Goal: Find specific fact: Find specific fact

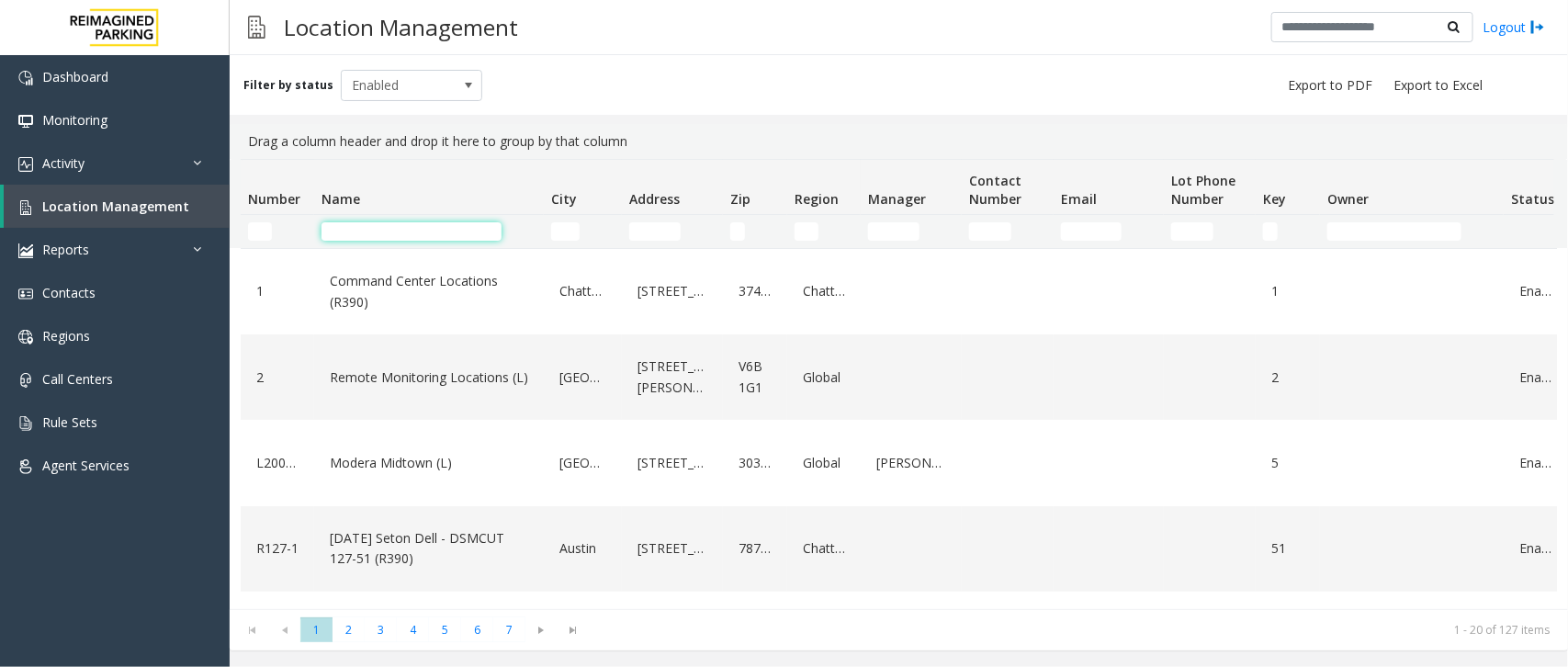
click at [409, 234] on input "Name Filter" at bounding box center [411, 232] width 180 height 19
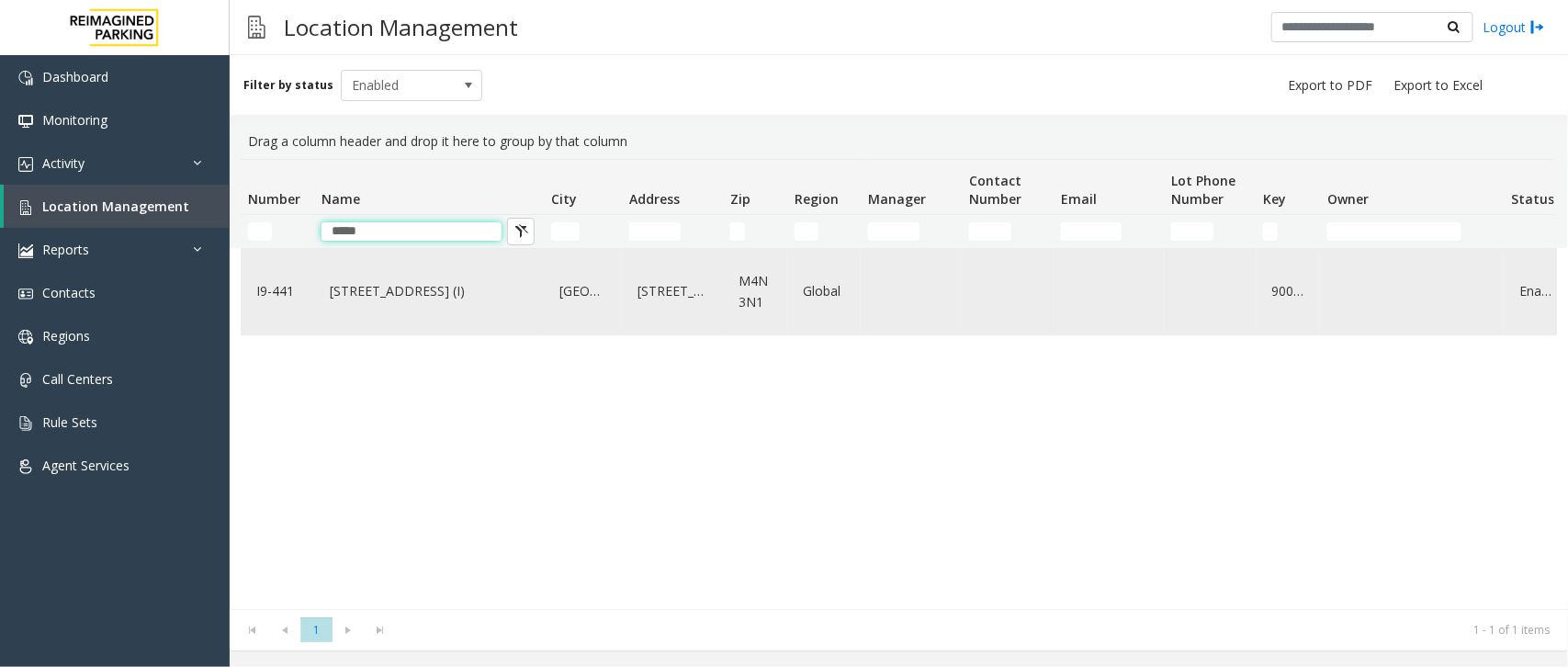
type input "*****"
click at [372, 300] on link "[STREET_ADDRESS] (I)" at bounding box center [429, 292] width 208 height 30
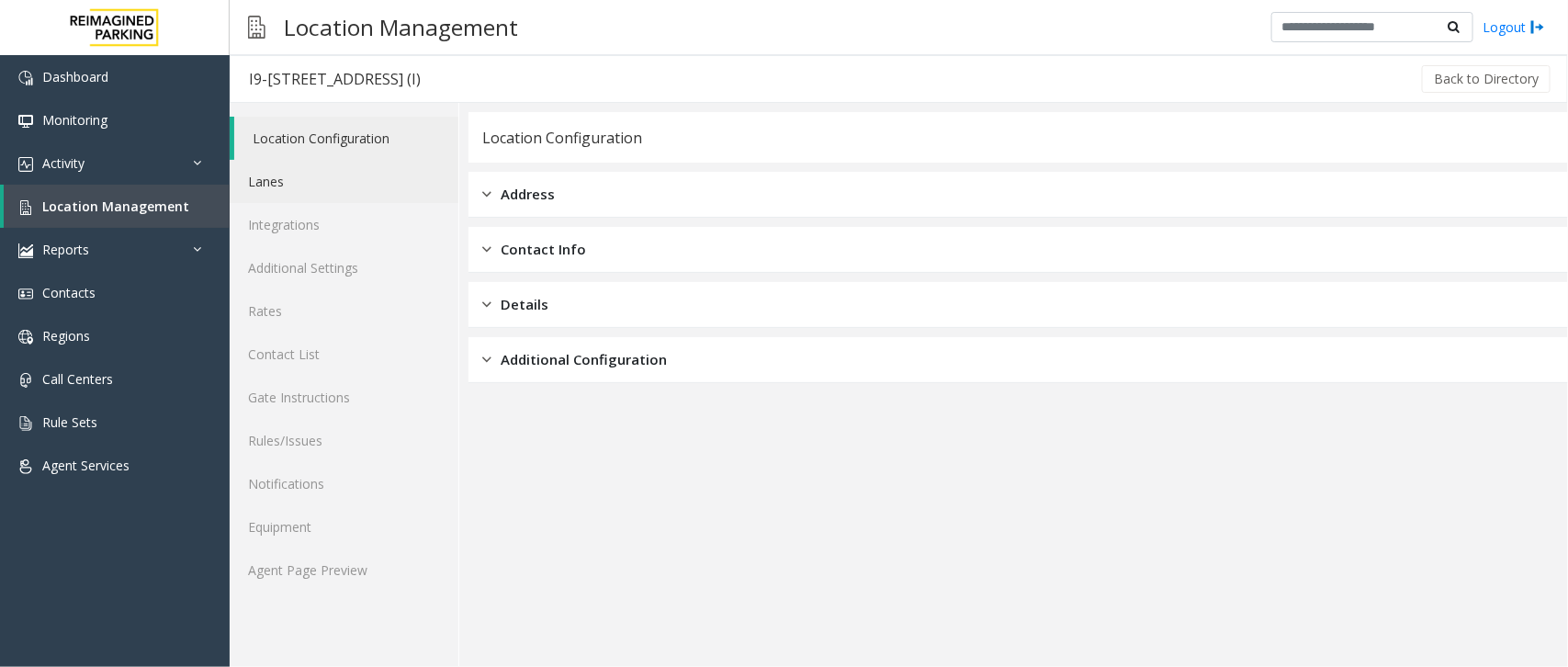
click at [318, 199] on link "Lanes" at bounding box center [343, 182] width 228 height 43
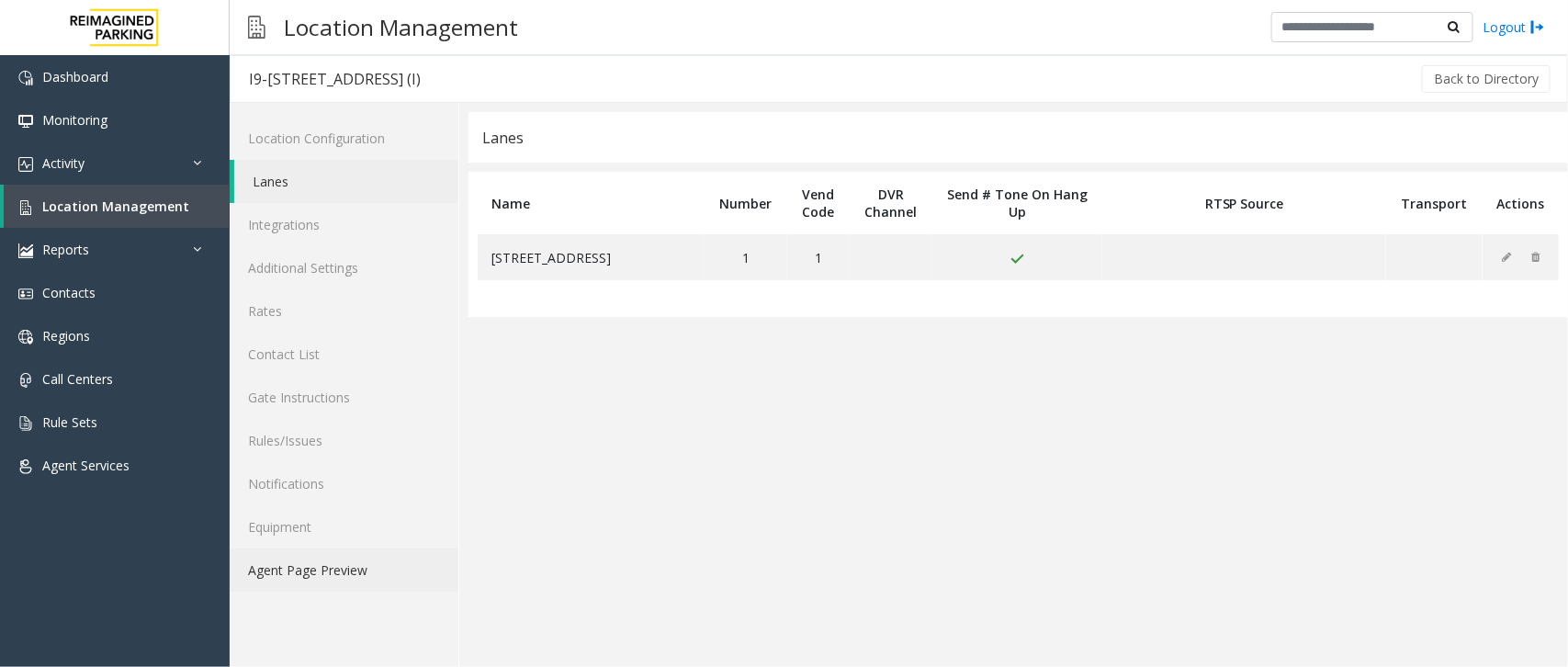
click at [351, 565] on link "Agent Page Preview" at bounding box center [343, 569] width 228 height 43
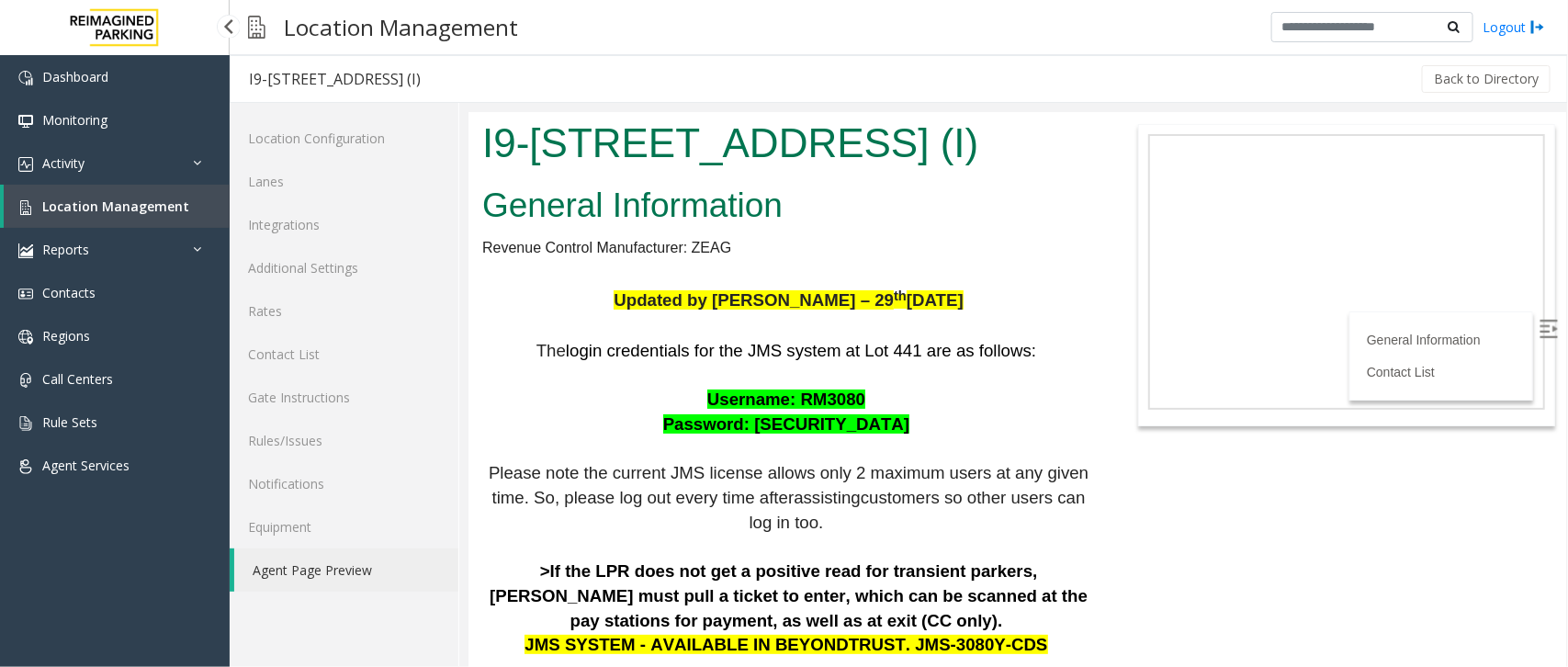
click at [159, 207] on span "Location Management" at bounding box center [116, 206] width 147 height 18
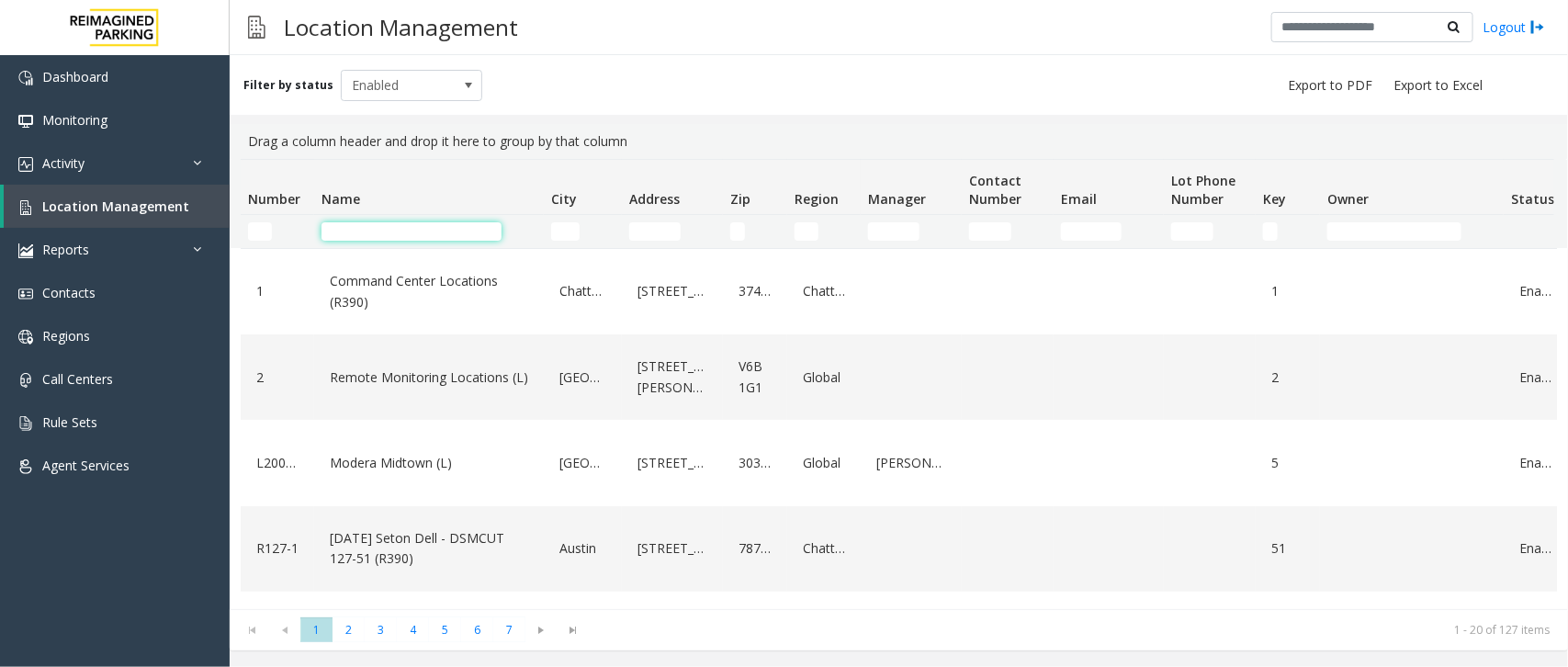
click at [372, 225] on input "Name Filter" at bounding box center [411, 232] width 180 height 19
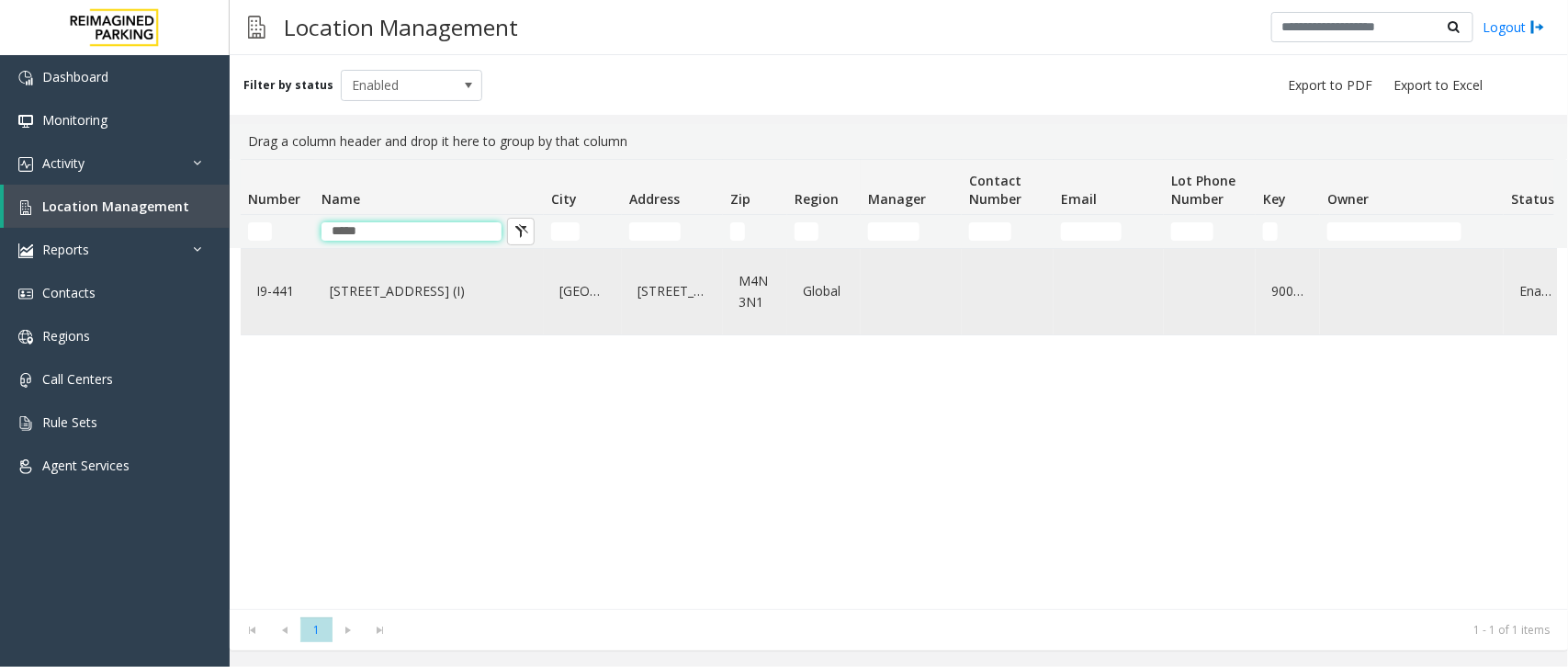
type input "*****"
click at [336, 306] on link "[STREET_ADDRESS] (I)" at bounding box center [429, 292] width 208 height 30
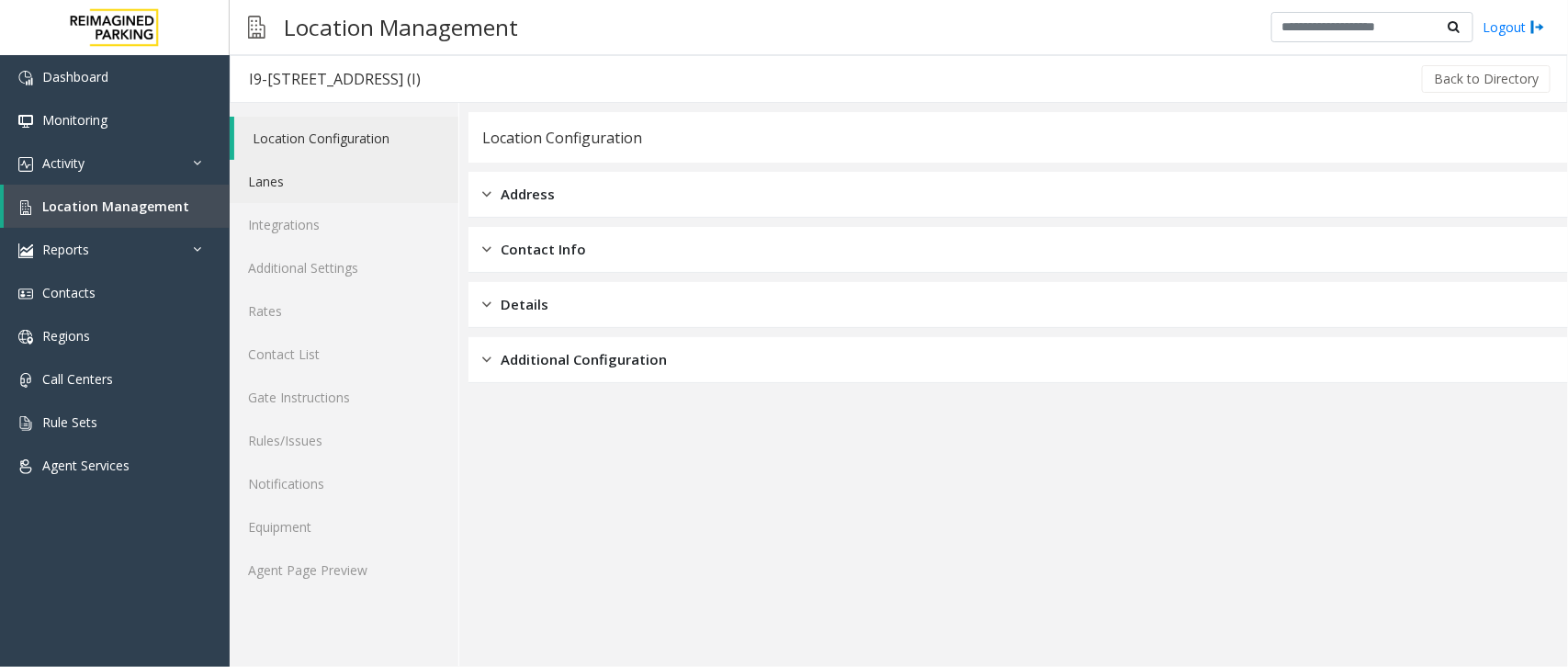
click at [326, 170] on link "Lanes" at bounding box center [343, 182] width 228 height 43
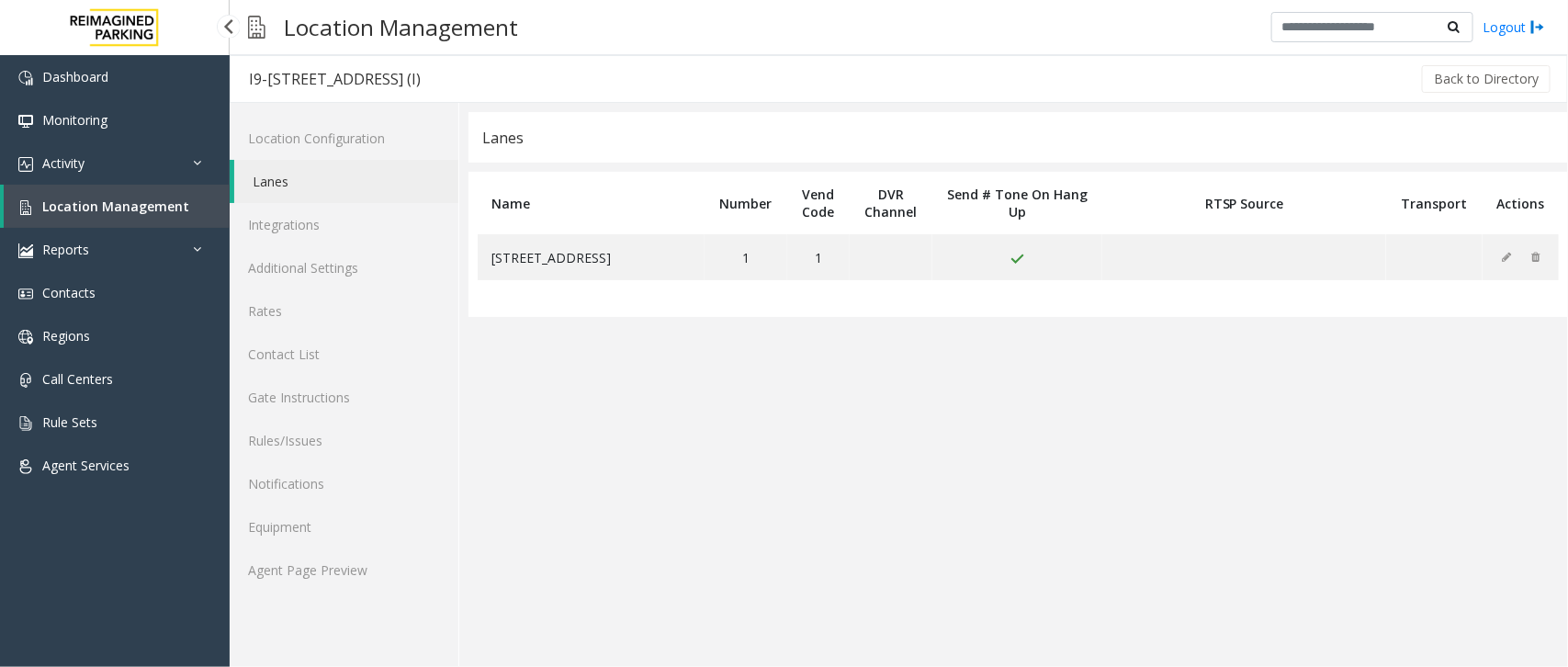
drag, startPoint x: 0, startPoint y: 0, endPoint x: 138, endPoint y: 212, distance: 253.0
click at [138, 212] on span "Location Management" at bounding box center [116, 206] width 147 height 18
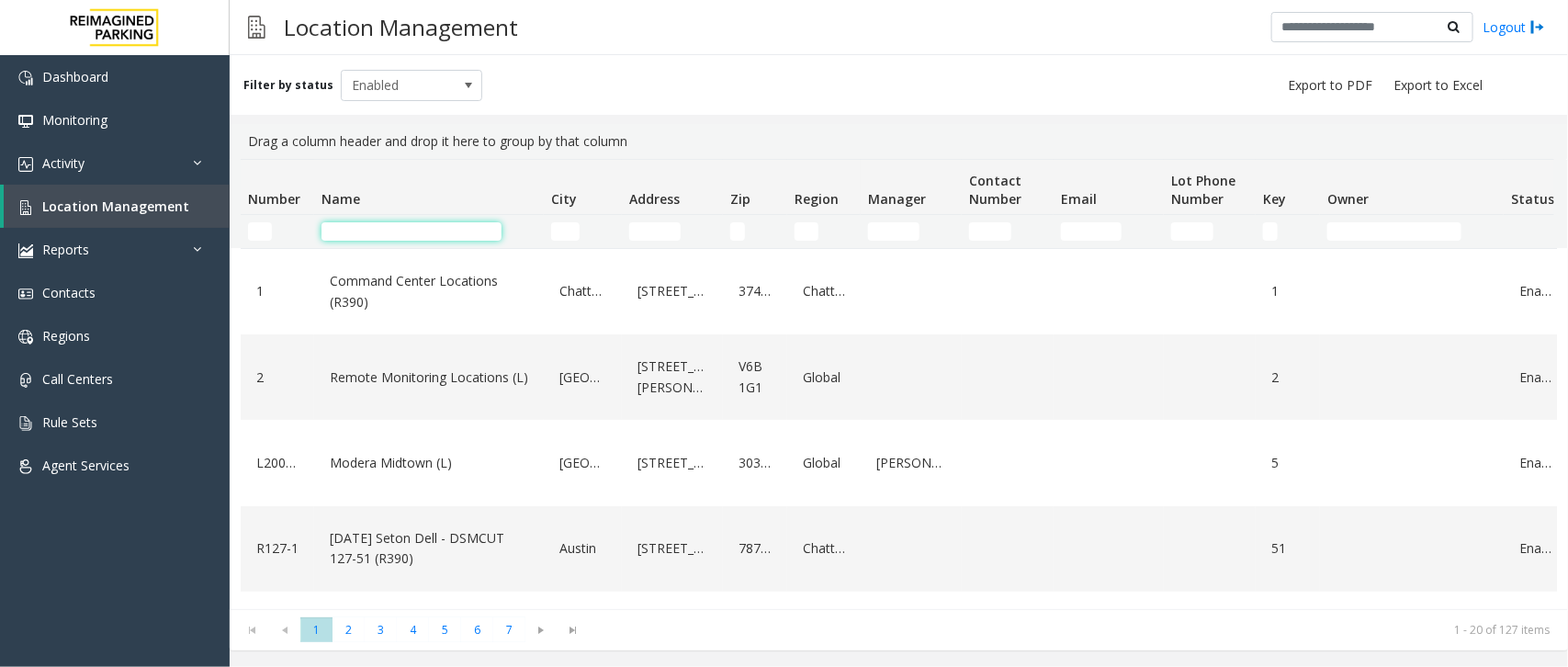
click at [460, 227] on input "Name Filter" at bounding box center [411, 232] width 180 height 19
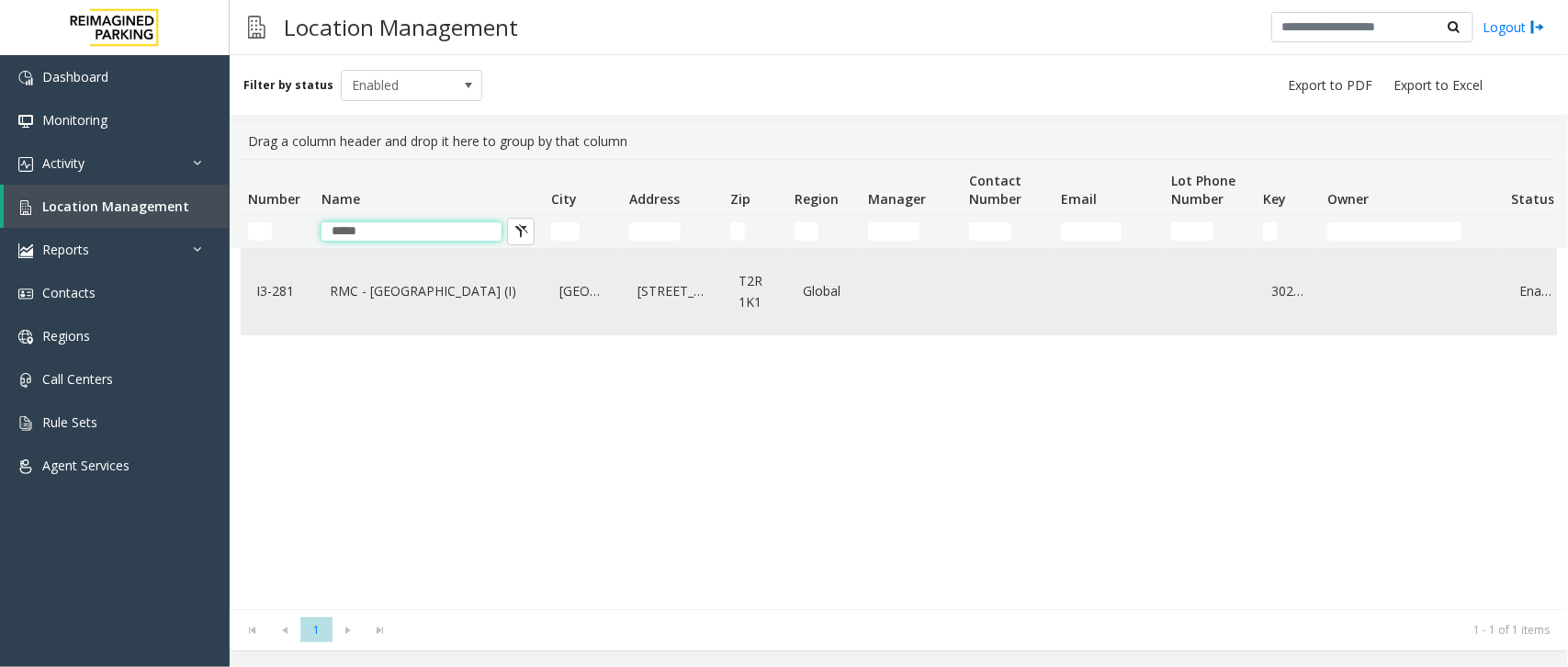
type input "*****"
click at [376, 296] on link "RMC - Mount Royal Village (I)" at bounding box center [429, 292] width 208 height 30
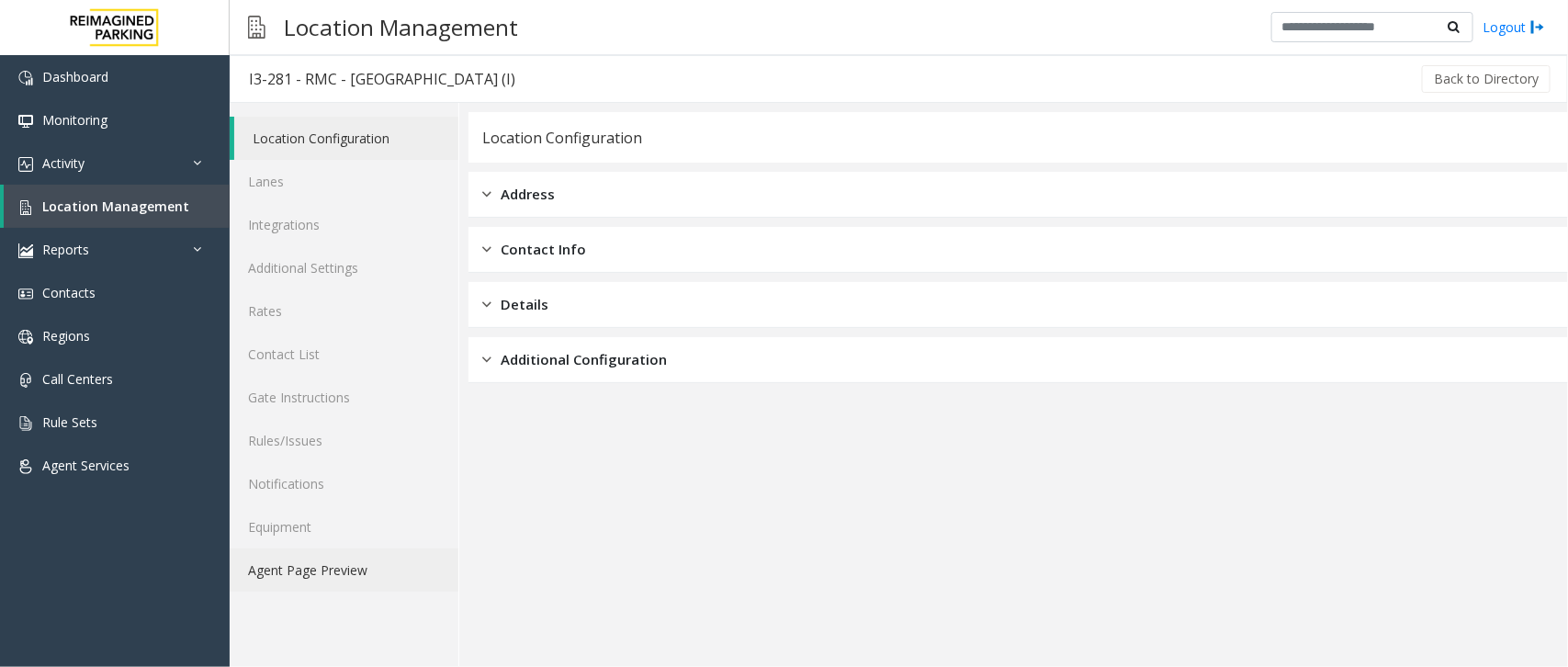
click at [338, 565] on link "Agent Page Preview" at bounding box center [343, 569] width 228 height 43
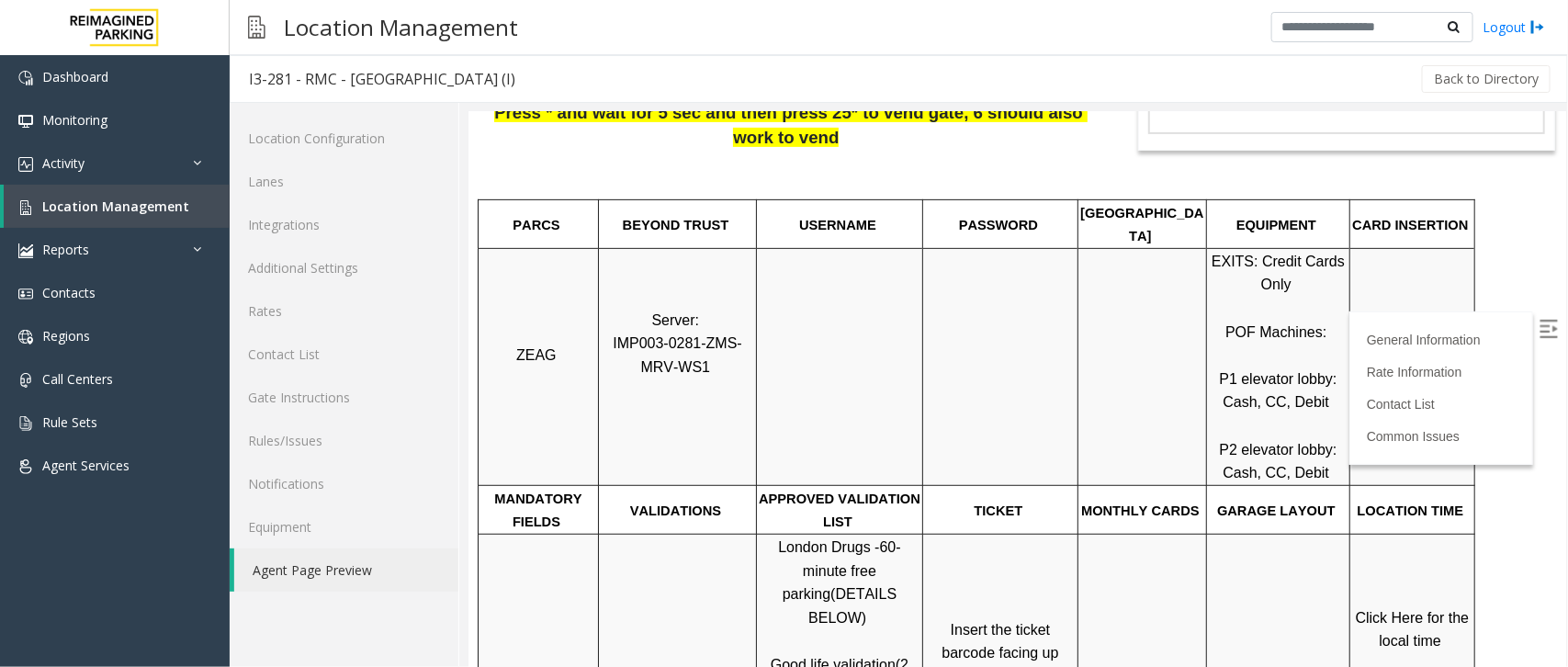
scroll to position [345, 0]
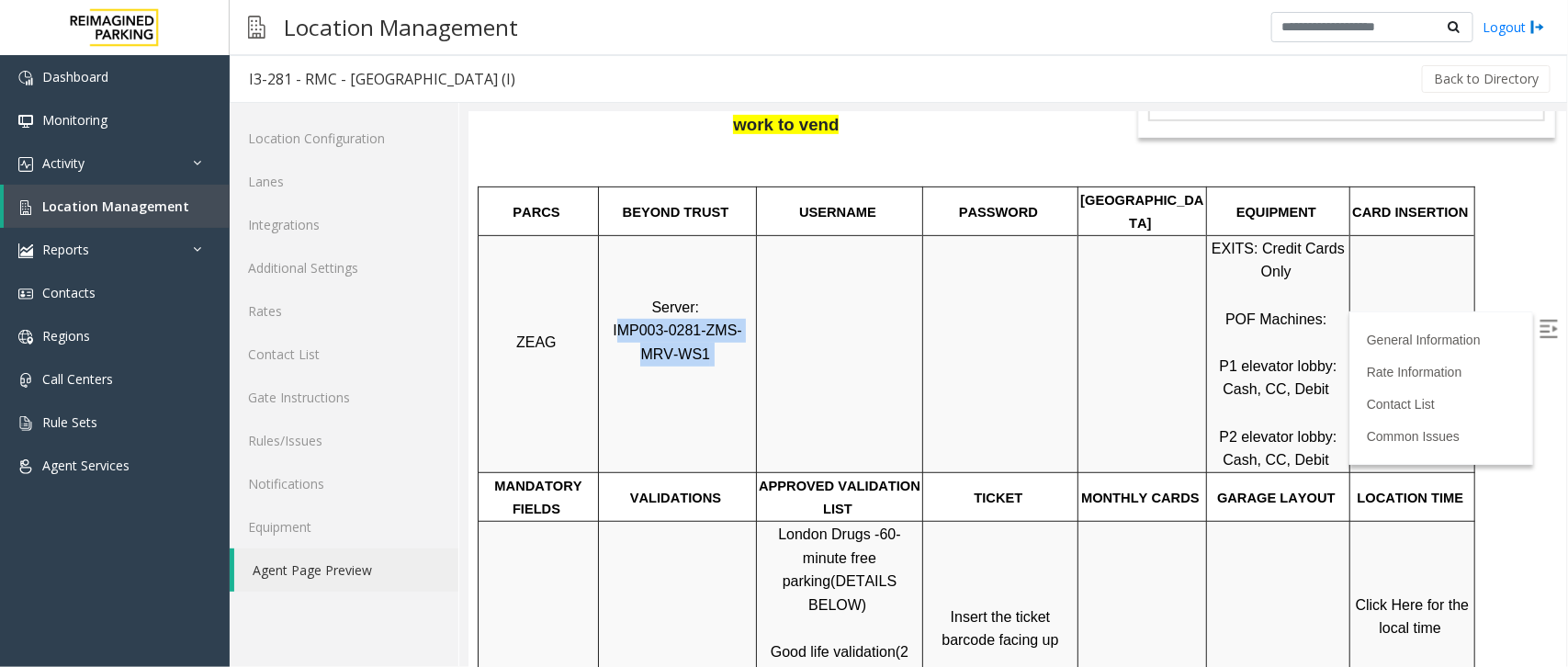
drag, startPoint x: 695, startPoint y: 330, endPoint x: 604, endPoint y: 306, distance: 94.1
click at [604, 306] on p "Server: IMP003-0281-ZMS-MRV-WS1" at bounding box center [676, 353] width 156 height 117
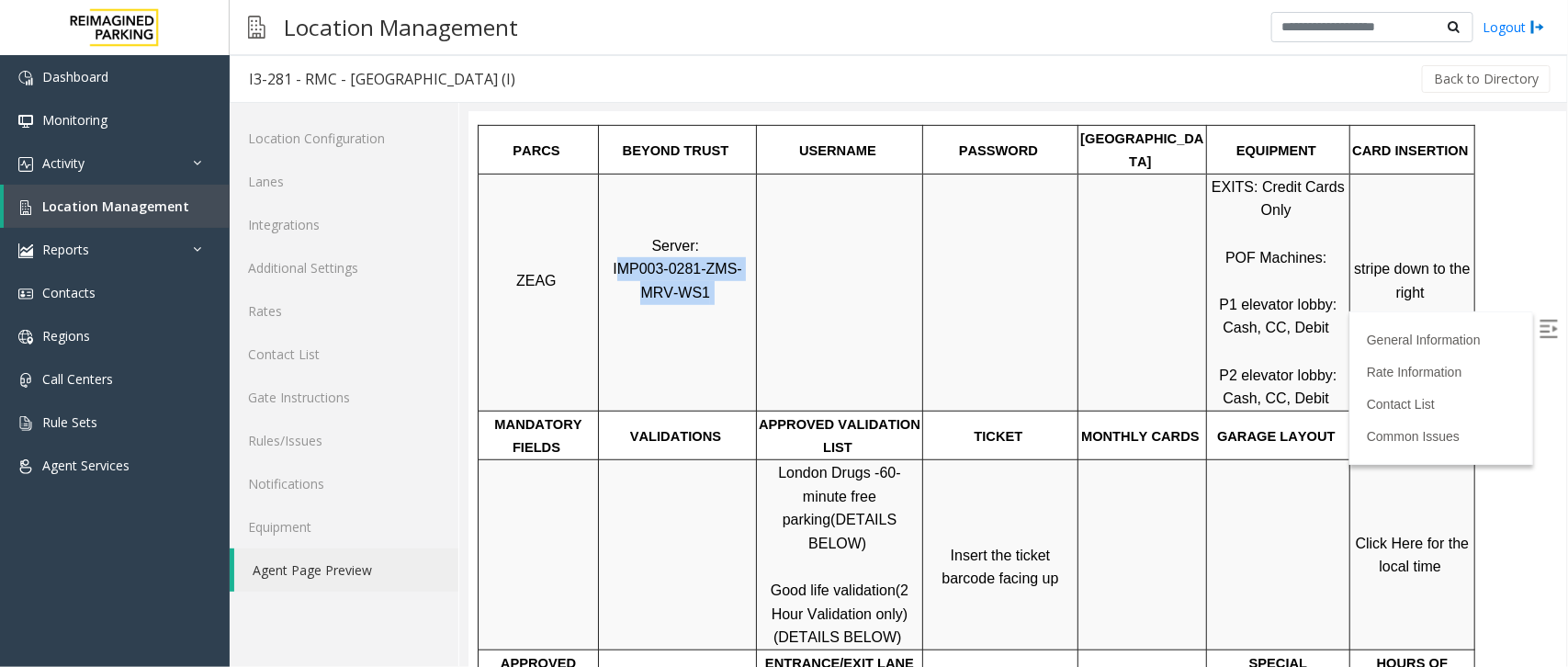
scroll to position [459, 0]
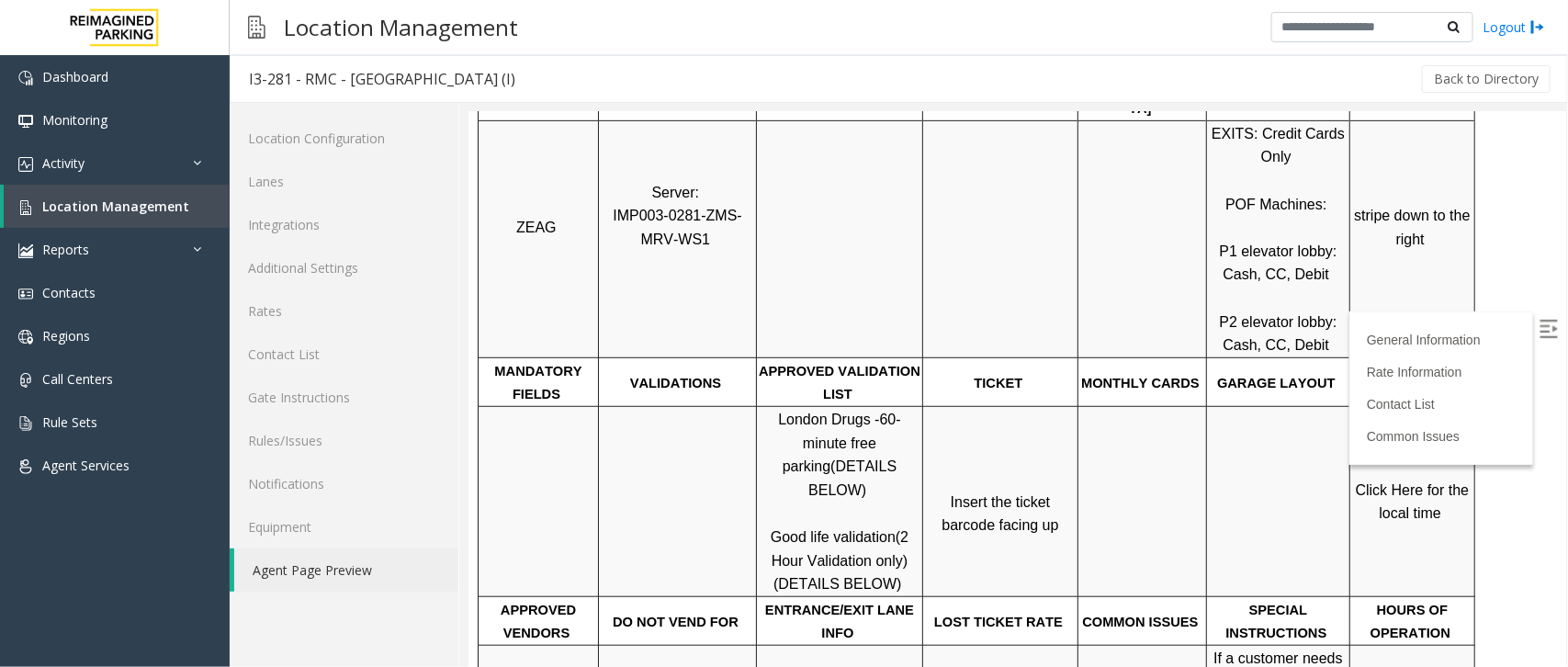
click at [672, 241] on p "Server: IMP003-0281-ZMS-MRV-WS1" at bounding box center [676, 238] width 156 height 117
drag, startPoint x: 689, startPoint y: 223, endPoint x: 609, endPoint y: 192, distance: 85.8
click at [609, 192] on p "Server: IMP003-0281-ZMS-MRV-WS1" at bounding box center [676, 238] width 156 height 117
copy span "MP003-0281-ZMS-MRV-WS1"
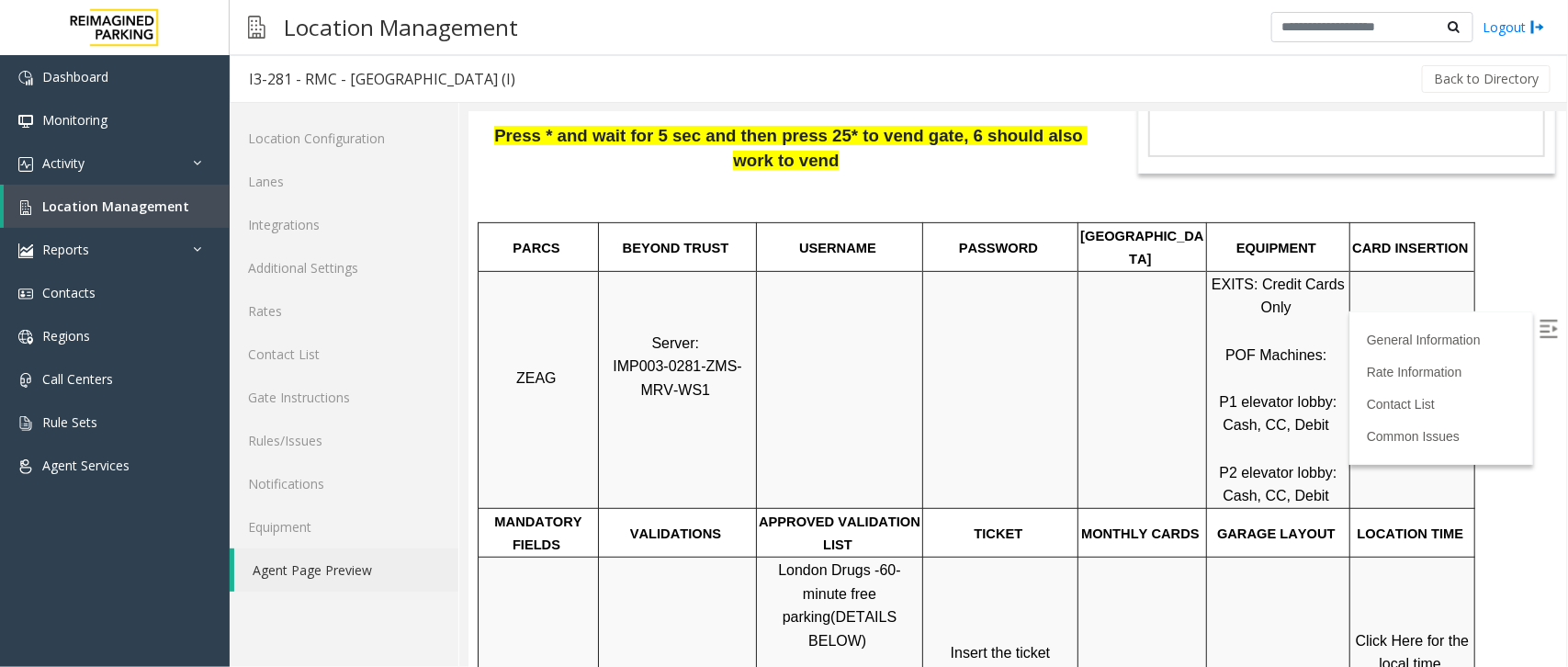
scroll to position [345, 0]
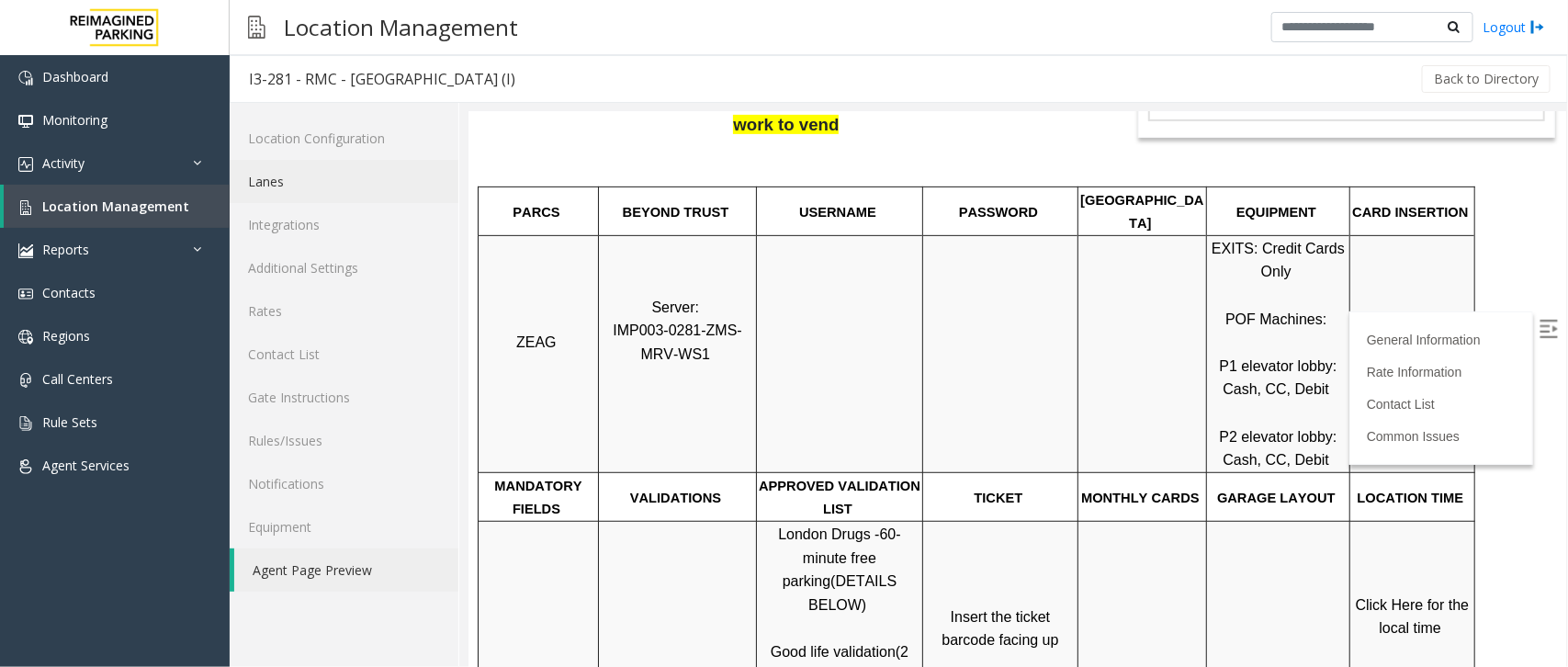
click at [317, 186] on link "Lanes" at bounding box center [343, 182] width 228 height 43
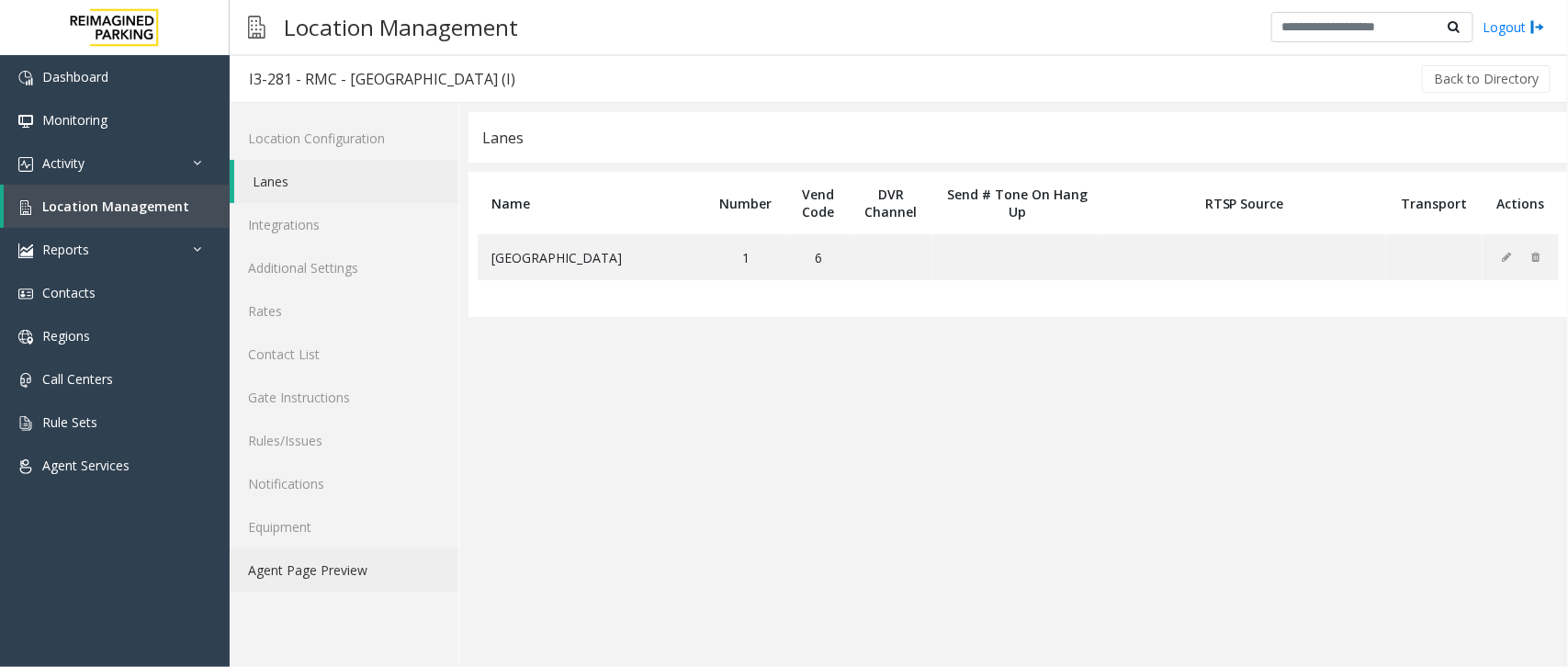
click at [293, 569] on link "Agent Page Preview" at bounding box center [343, 569] width 228 height 43
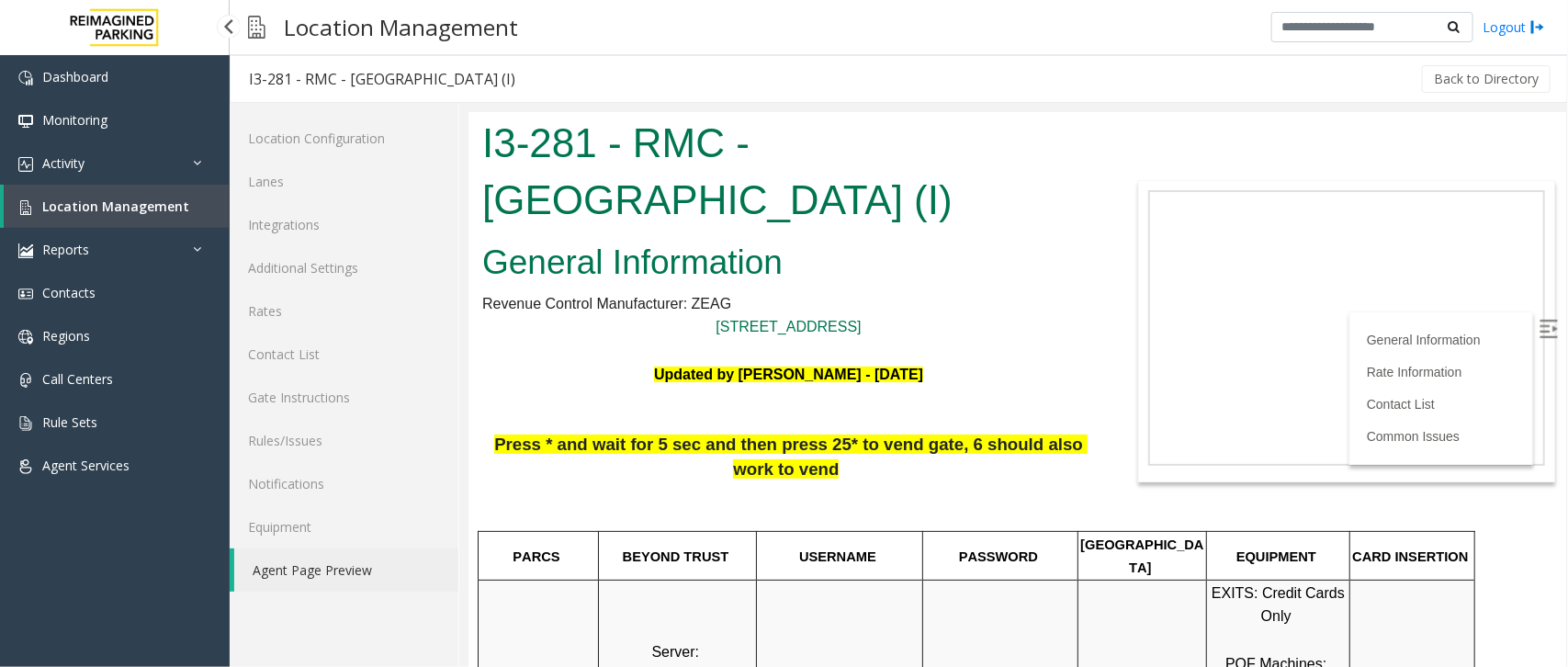
click at [65, 209] on span "Location Management" at bounding box center [116, 206] width 147 height 18
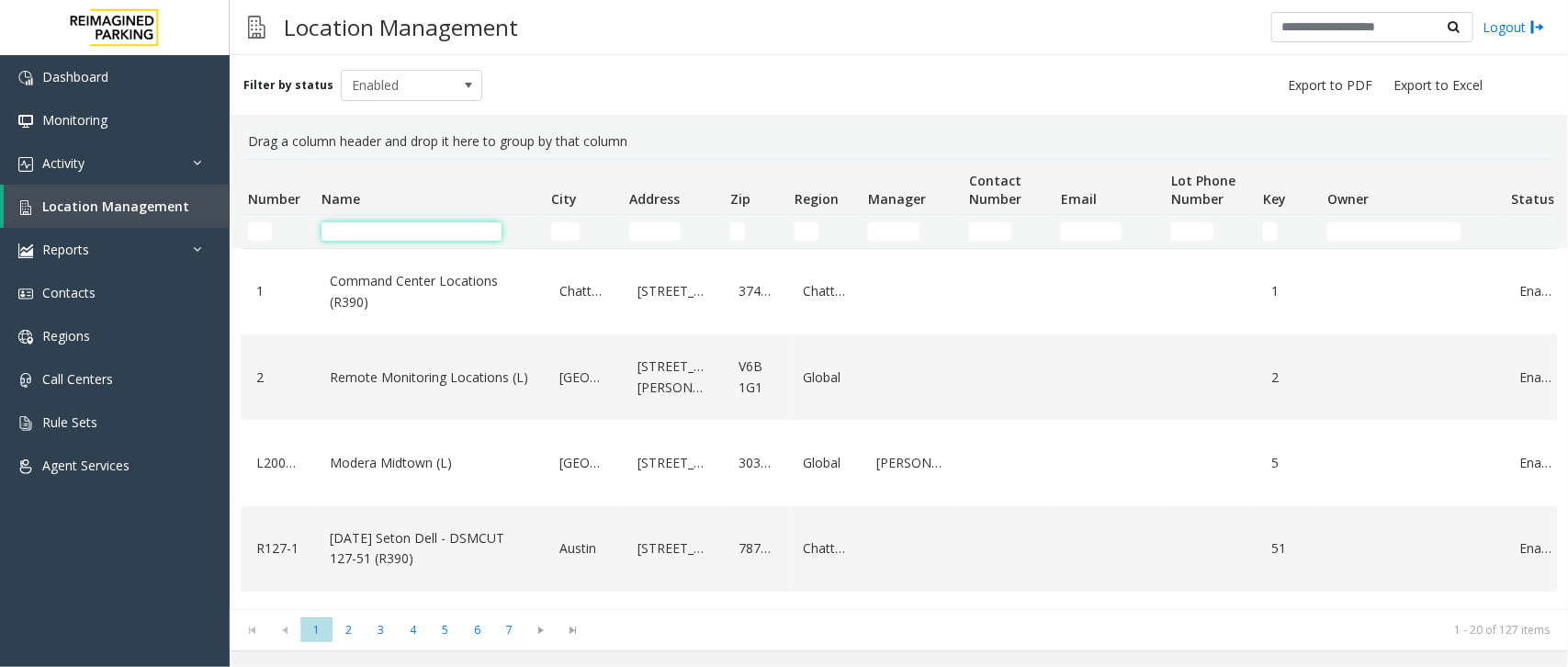
click at [351, 223] on input "Name Filter" at bounding box center [411, 232] width 180 height 19
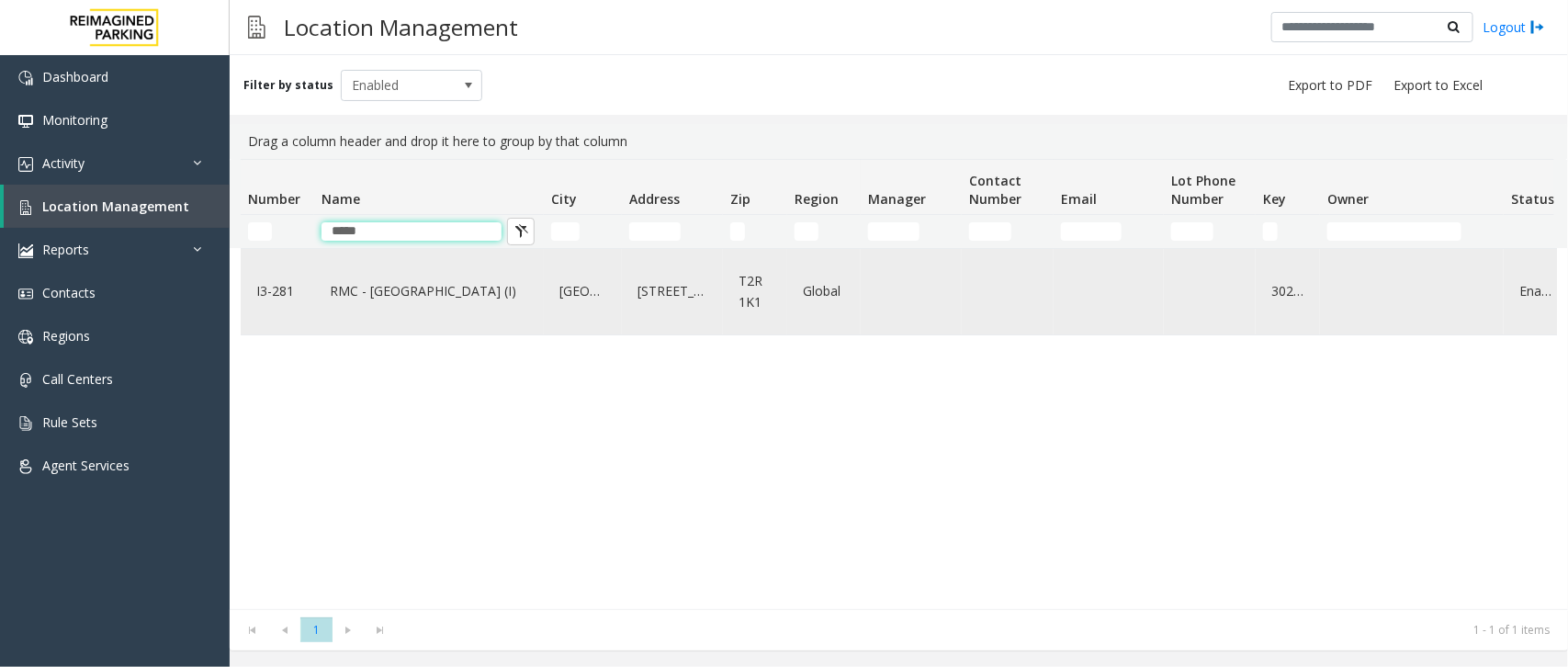
type input "*****"
click at [410, 277] on link "RMC - Mount Royal Village (I)" at bounding box center [429, 292] width 208 height 30
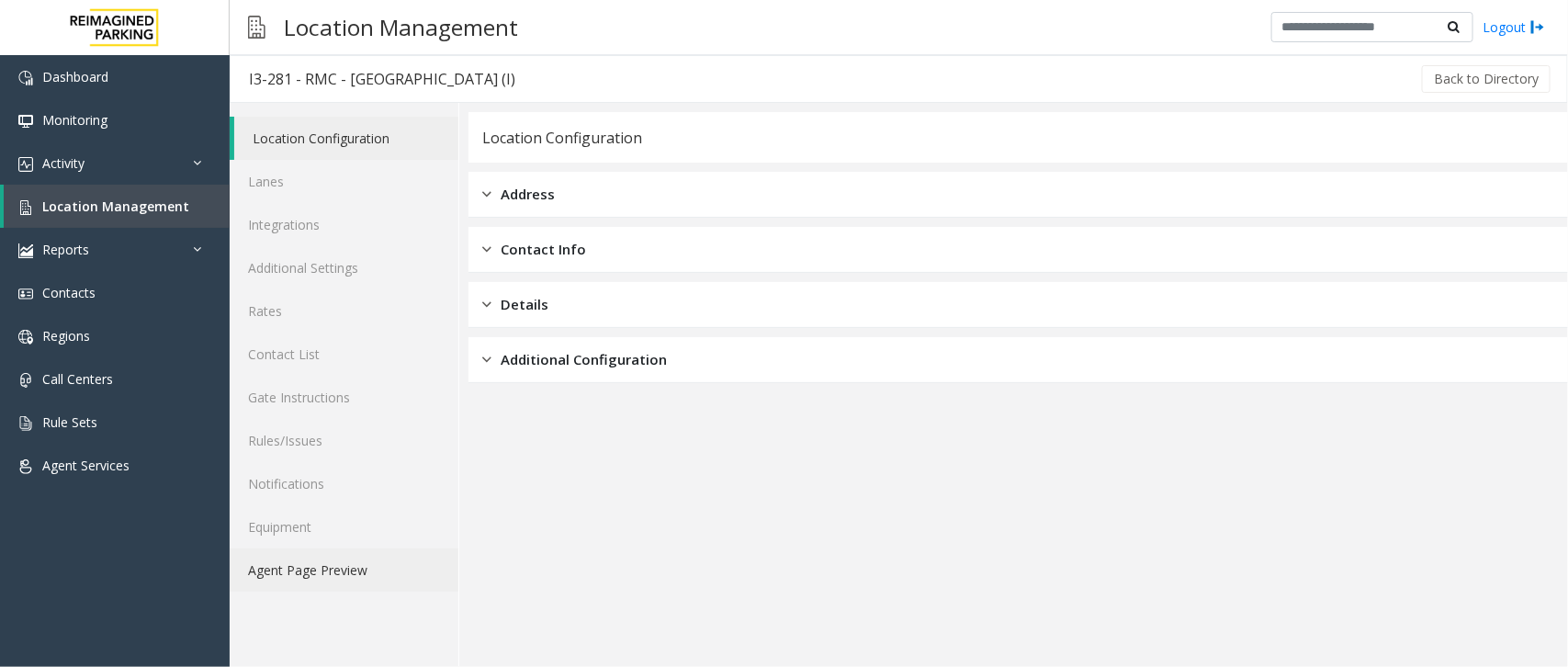
click at [301, 570] on link "Agent Page Preview" at bounding box center [343, 569] width 228 height 43
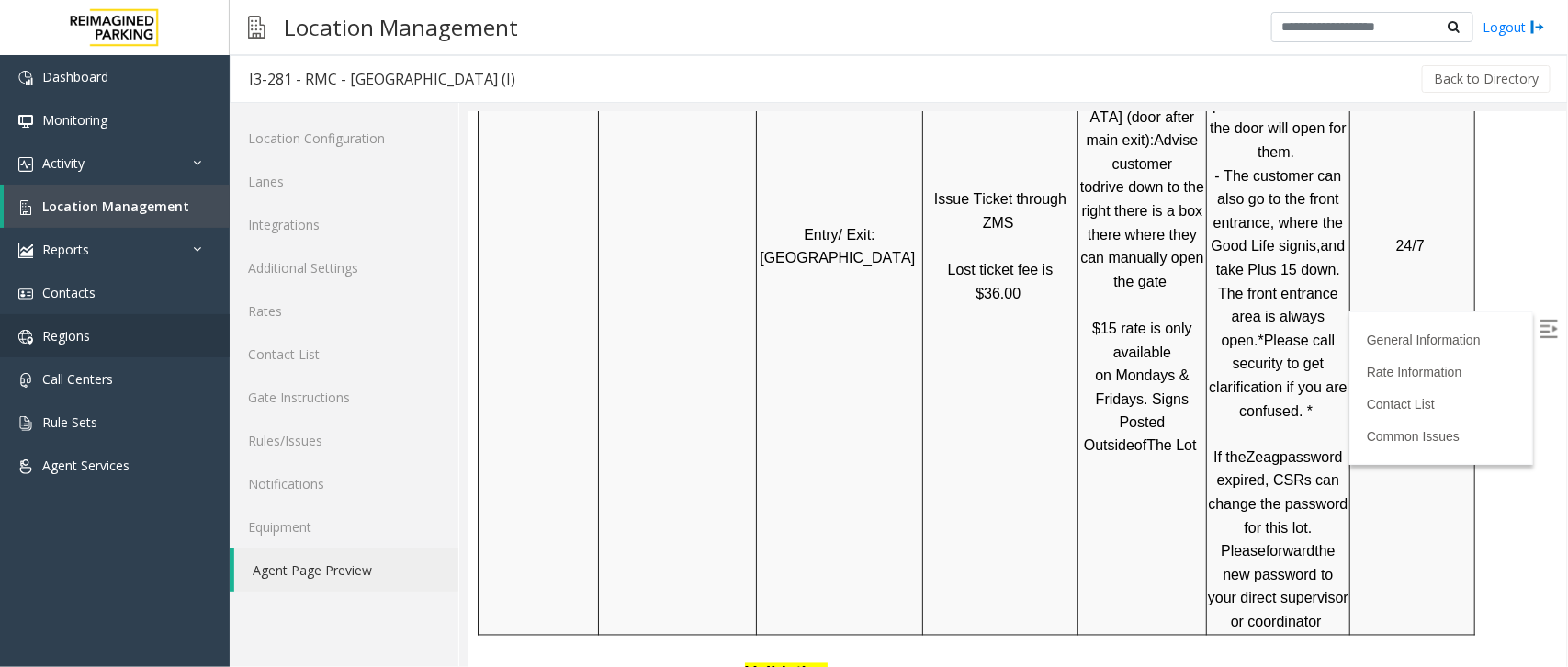
scroll to position [1240, 0]
